Goal: Find specific page/section: Find specific page/section

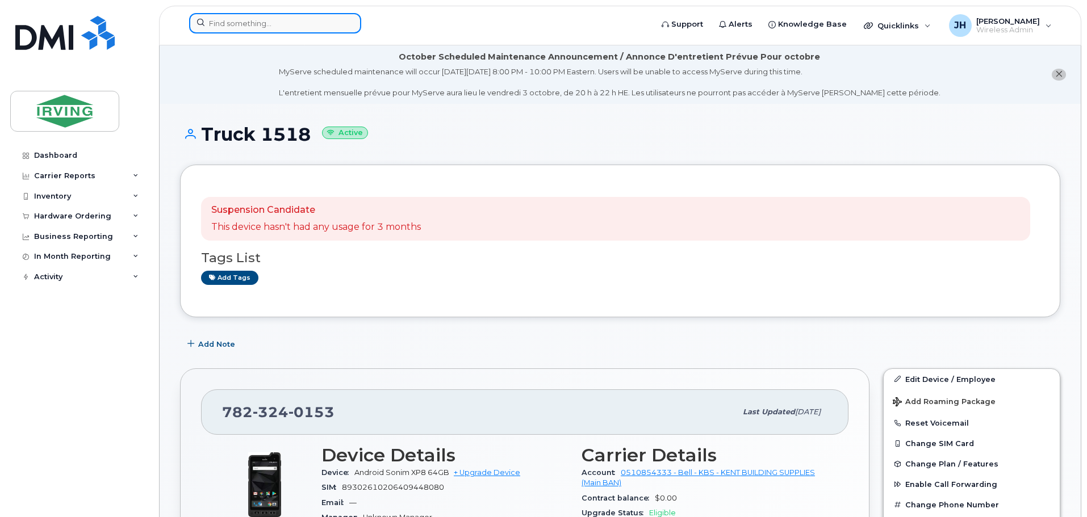
drag, startPoint x: 0, startPoint y: 0, endPoint x: 234, endPoint y: 22, distance: 235.1
click at [234, 22] on input at bounding box center [275, 23] width 172 height 20
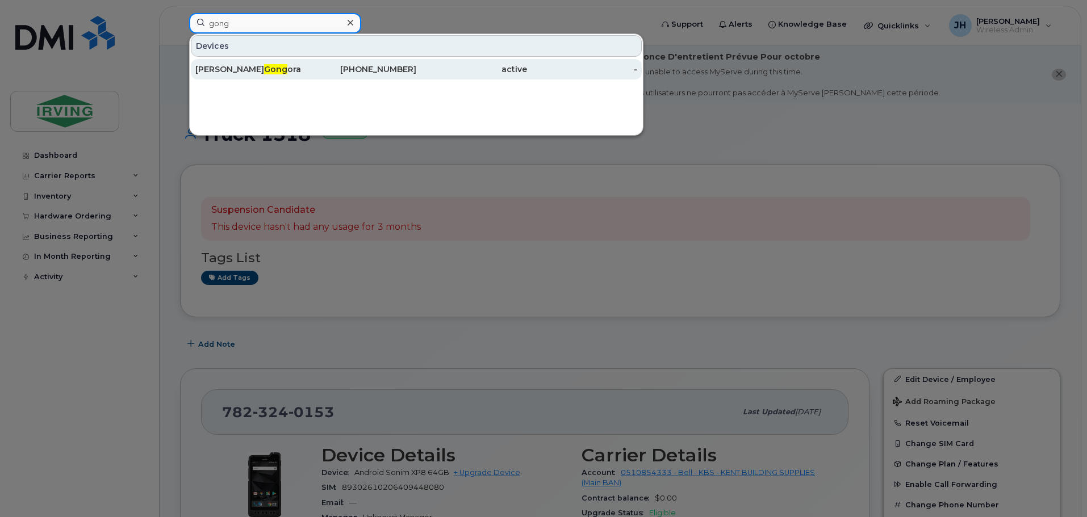
type input "gong"
drag, startPoint x: 252, startPoint y: 69, endPoint x: 235, endPoint y: 74, distance: 17.6
click at [252, 69] on div "Fidel Gong ora" at bounding box center [250, 69] width 111 height 11
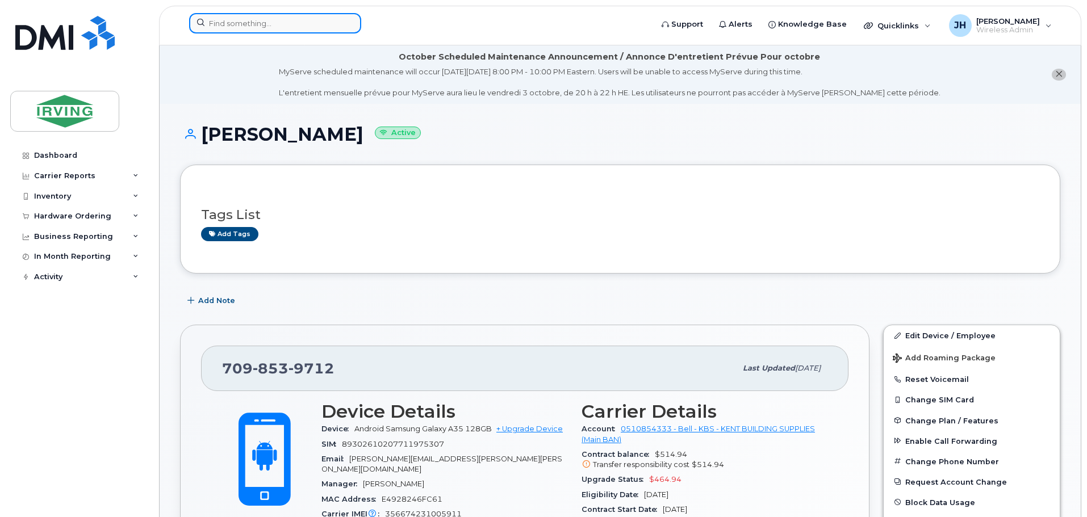
click at [230, 24] on input at bounding box center [275, 23] width 172 height 20
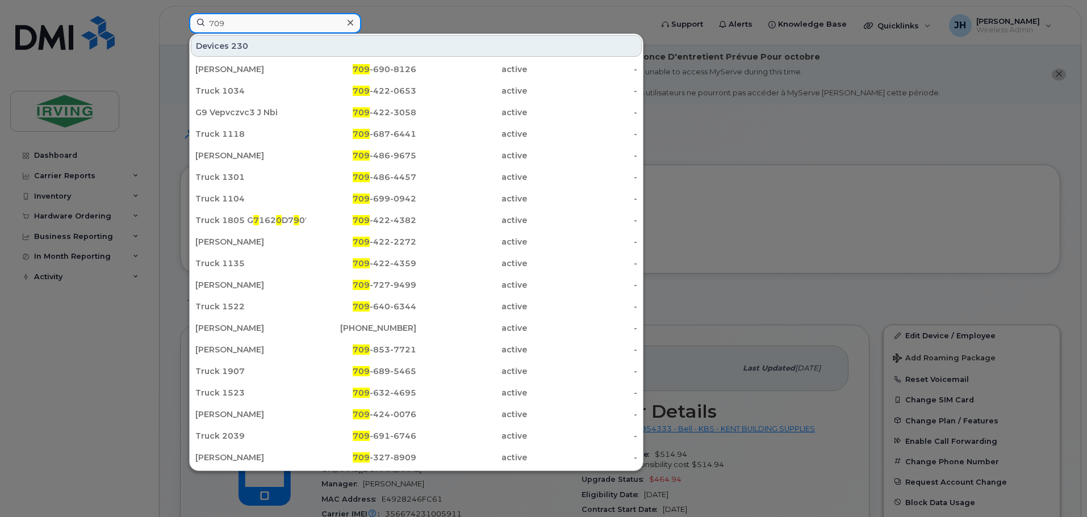
drag, startPoint x: 239, startPoint y: 23, endPoint x: 239, endPoint y: 31, distance: 8.0
click at [239, 23] on input "709" at bounding box center [275, 23] width 172 height 20
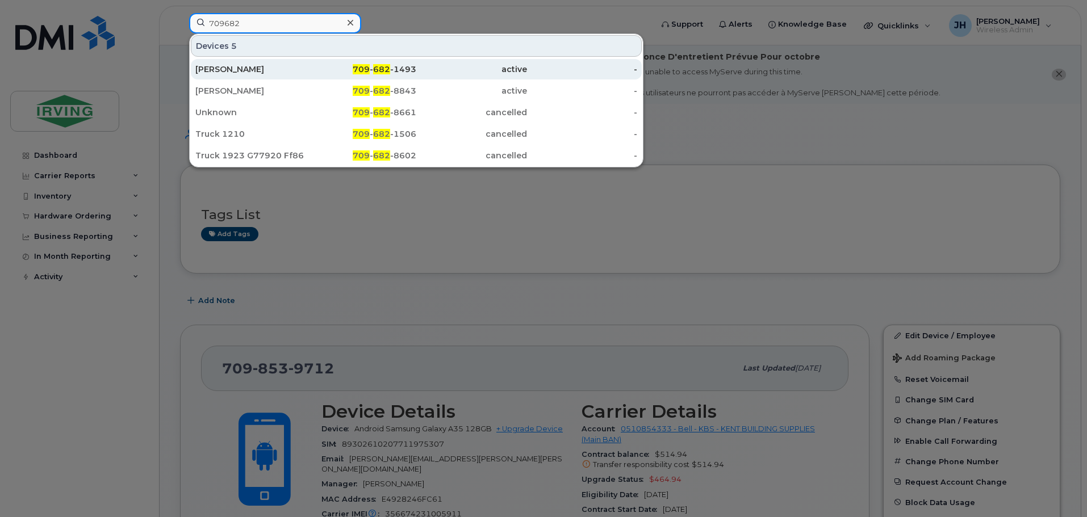
type input "709682"
click at [287, 62] on div "Hannah Flynn" at bounding box center [250, 69] width 111 height 20
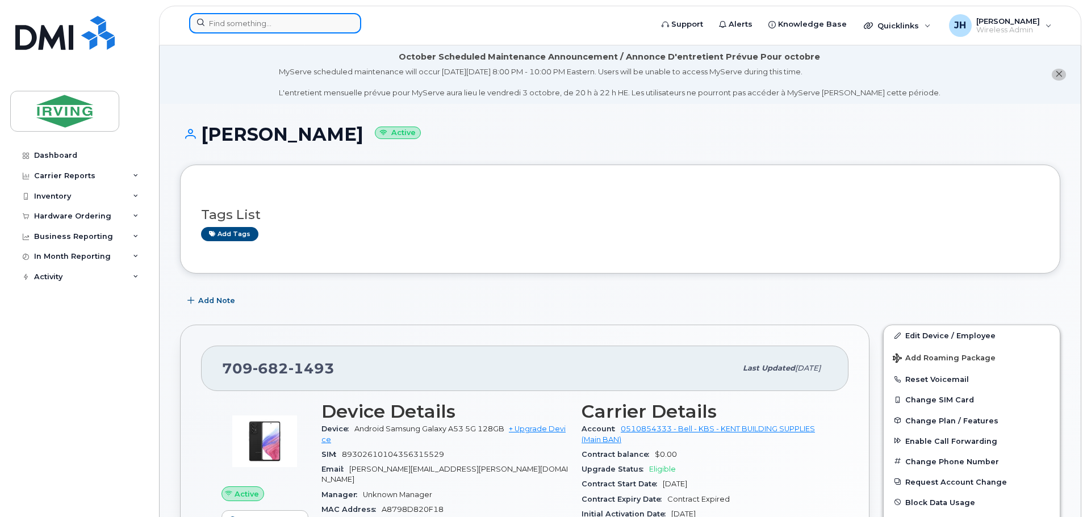
click at [246, 25] on input at bounding box center [275, 23] width 172 height 20
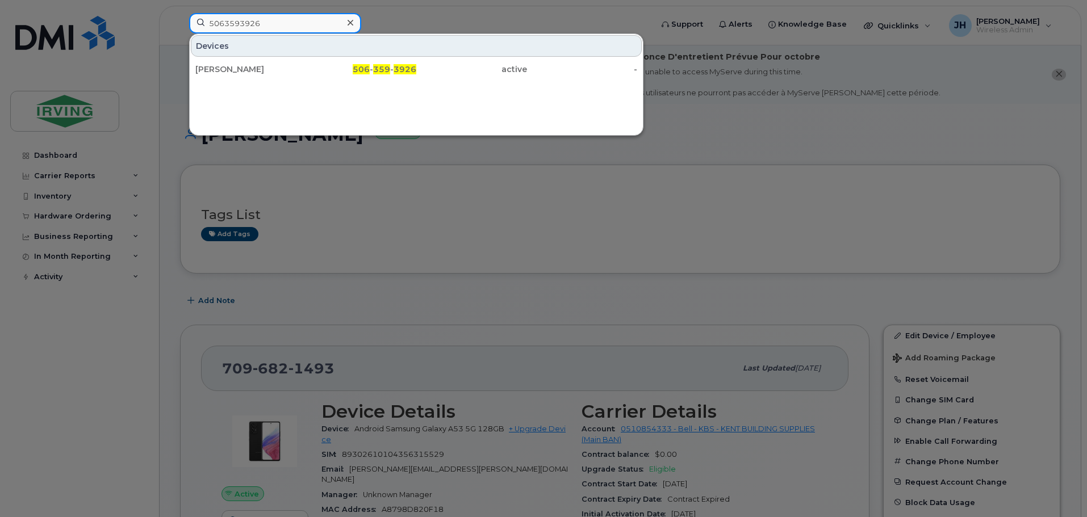
type input "5063593926"
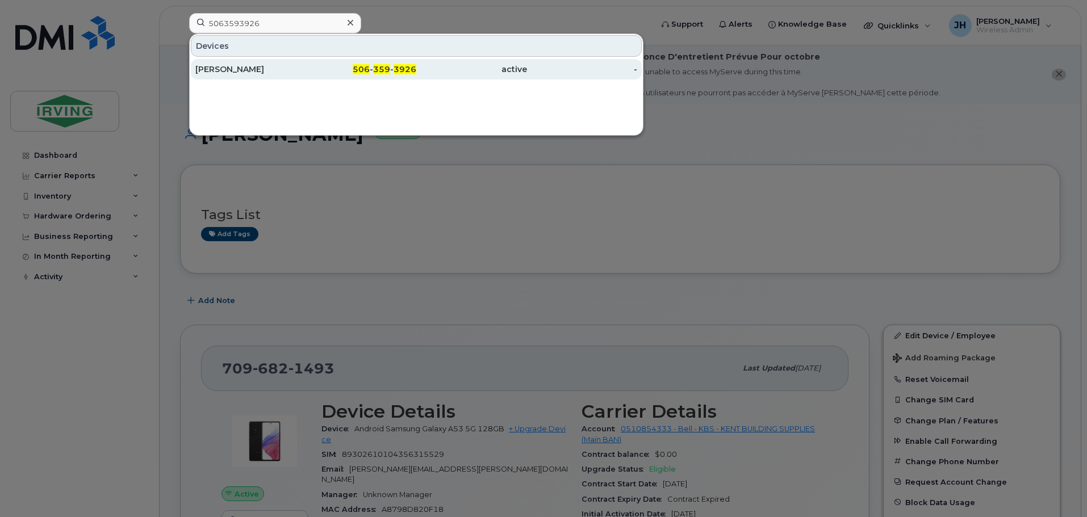
click at [302, 65] on div "Luc Beaulieu" at bounding box center [250, 69] width 111 height 11
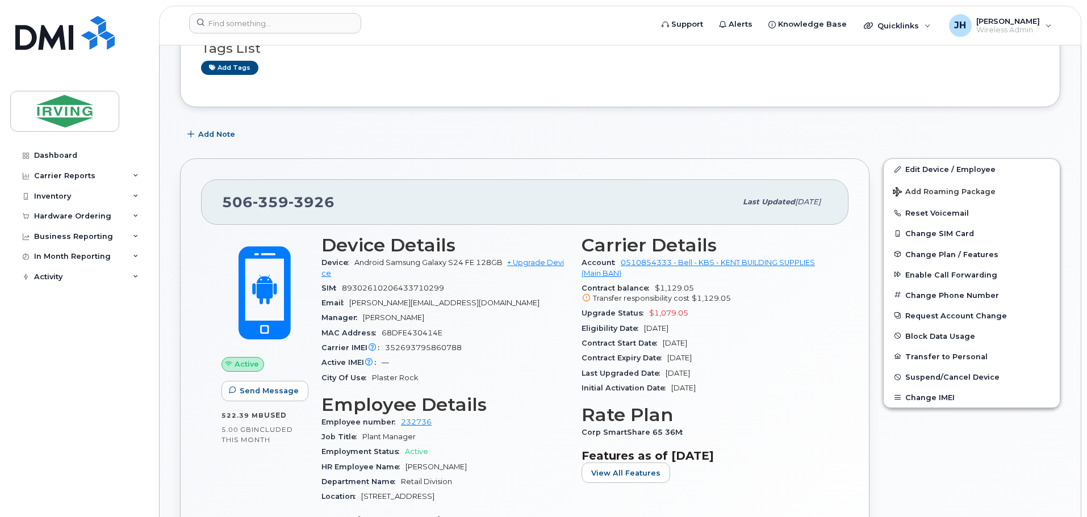
scroll to position [170, 0]
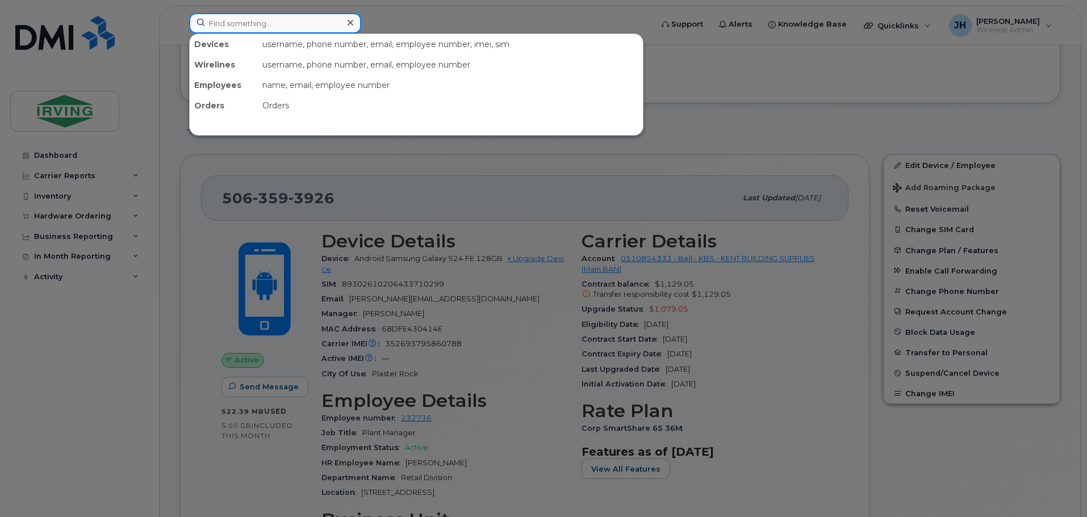
click at [266, 28] on input at bounding box center [275, 23] width 172 height 20
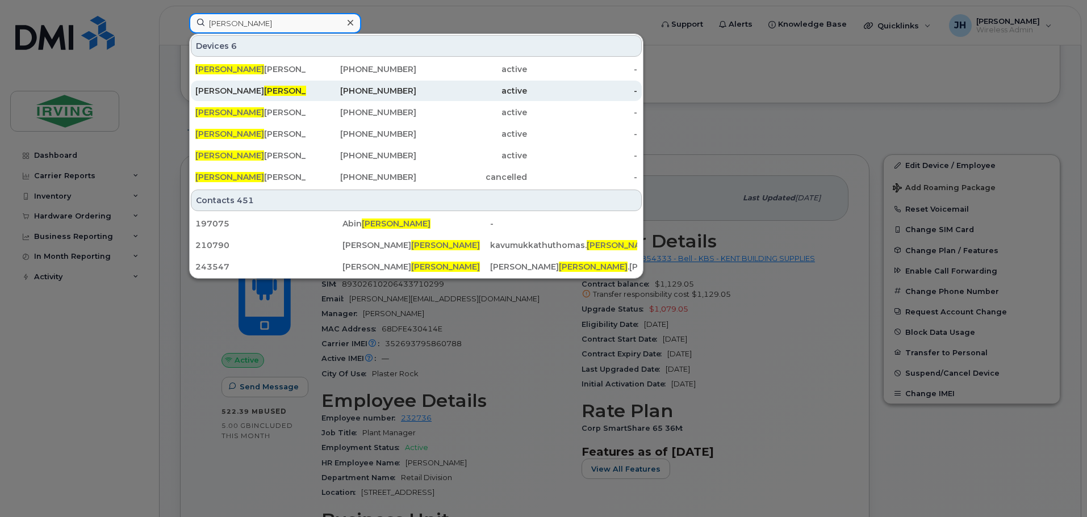
type input "thomas"
click at [258, 90] on div "Justin Thomas" at bounding box center [250, 90] width 111 height 11
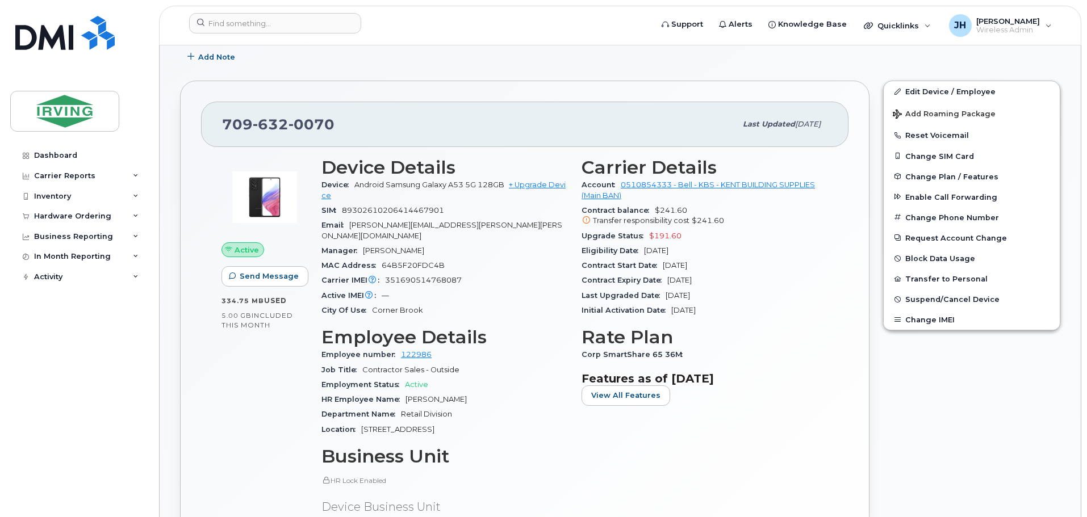
scroll to position [284, 0]
